Goal: Task Accomplishment & Management: Use online tool/utility

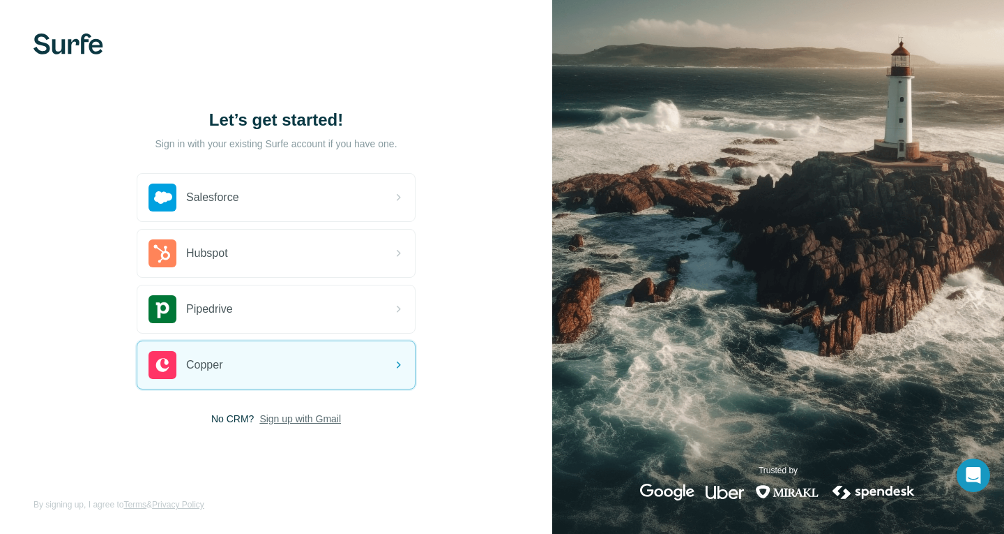
click at [309, 420] on span "Sign up with Gmail" at bounding box center [300, 419] width 82 height 14
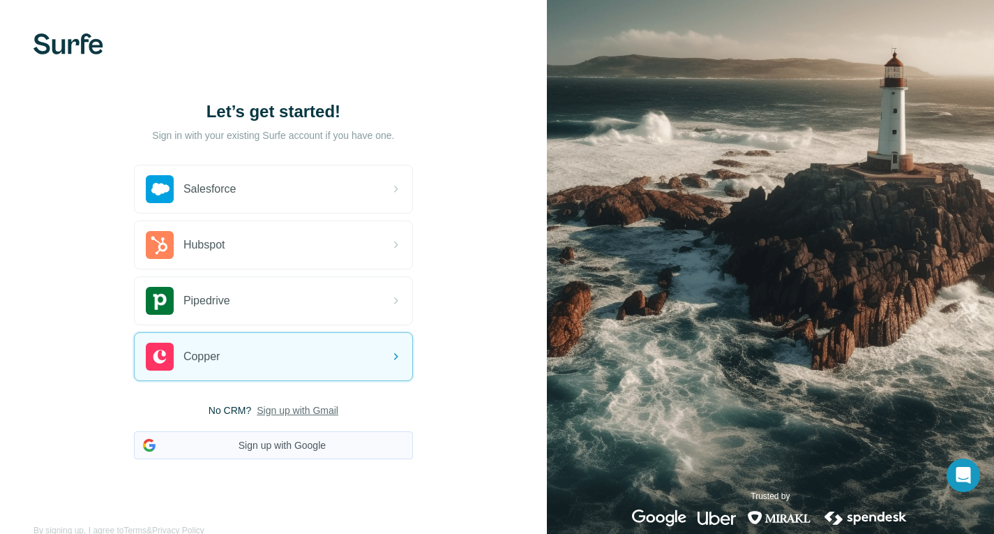
click at [304, 442] on button "Sign up with Google" at bounding box center [273, 445] width 279 height 28
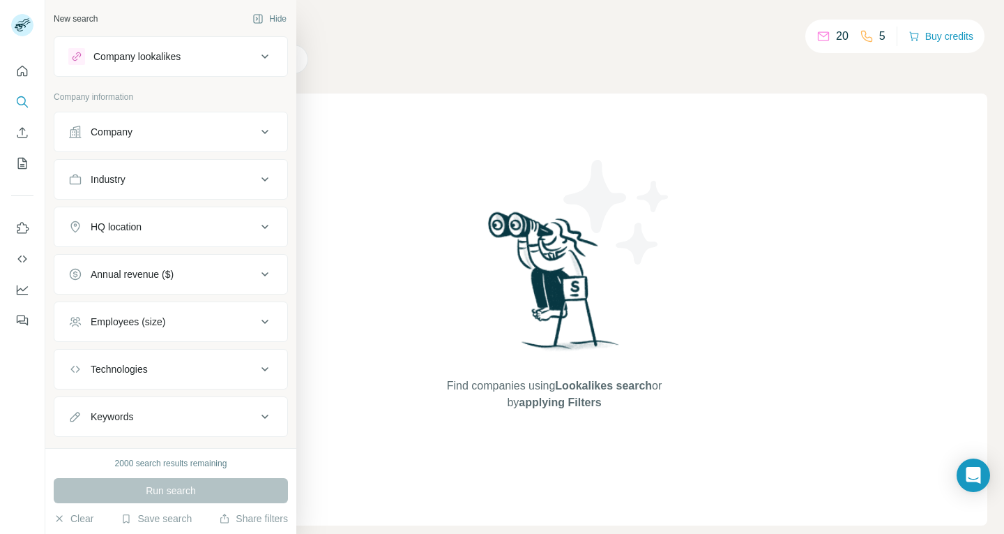
click at [199, 56] on div "Company lookalikes" at bounding box center [162, 56] width 188 height 17
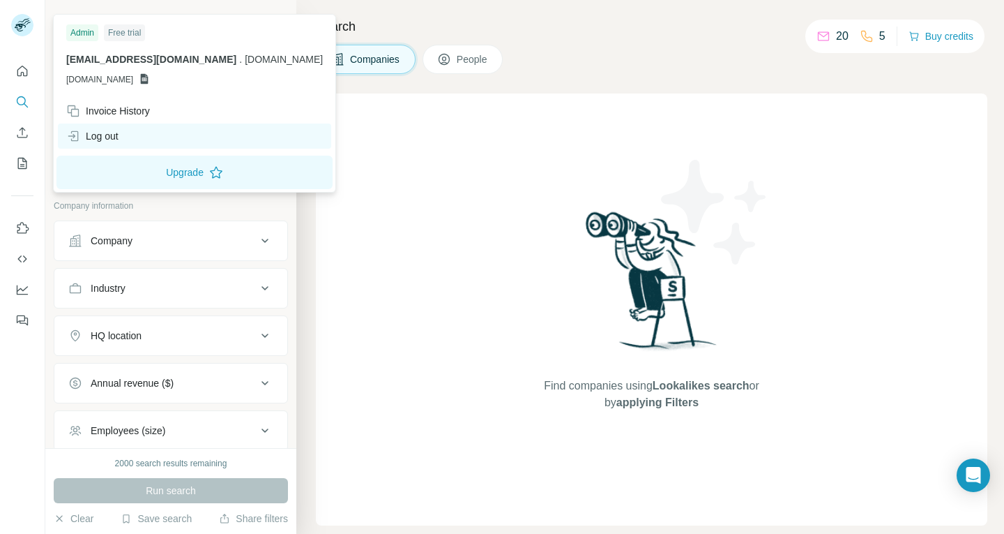
click at [107, 135] on div "Log out" at bounding box center [92, 136] width 52 height 14
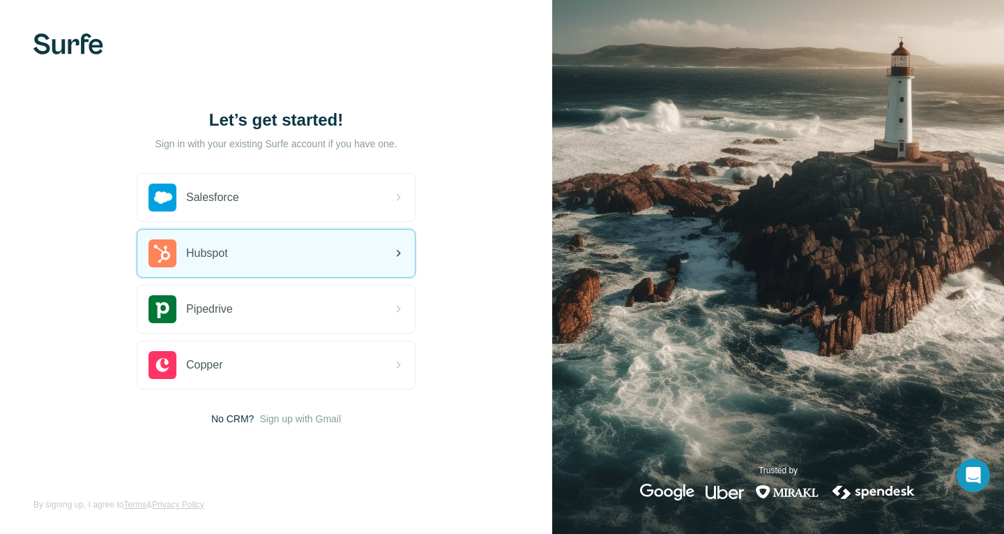
click at [220, 237] on div "Hubspot" at bounding box center [276, 252] width 278 height 47
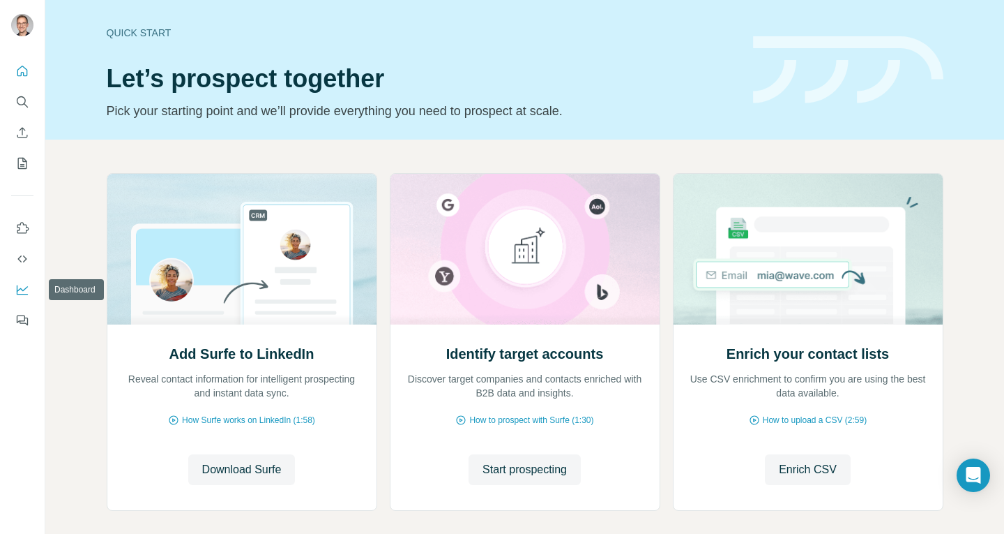
click at [19, 290] on icon "Dashboard" at bounding box center [22, 289] width 14 height 14
